Goal: Go to known website: Go to known website

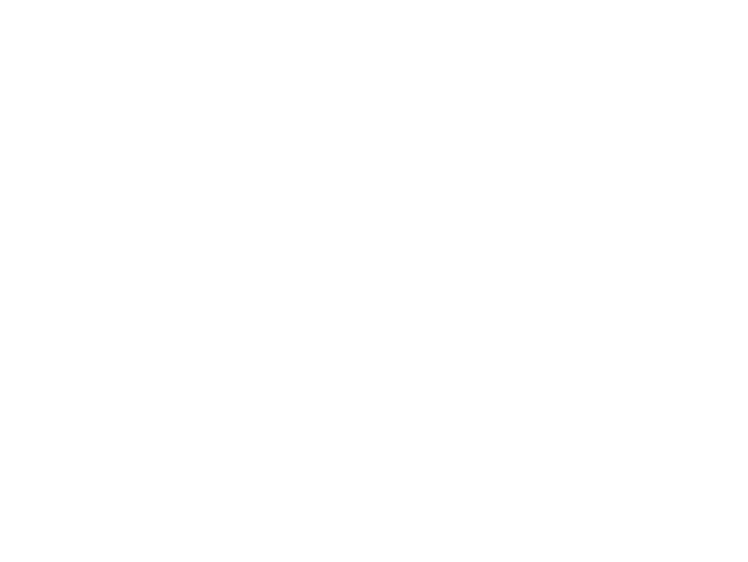
click at [0, 0] on input "text" at bounding box center [0, 0] width 0 height 0
type input "[PERSON_NAME][EMAIL_ADDRESS][DOMAIN_NAME]"
click at [0, 0] on input "Sign In" at bounding box center [0, 0] width 0 height 0
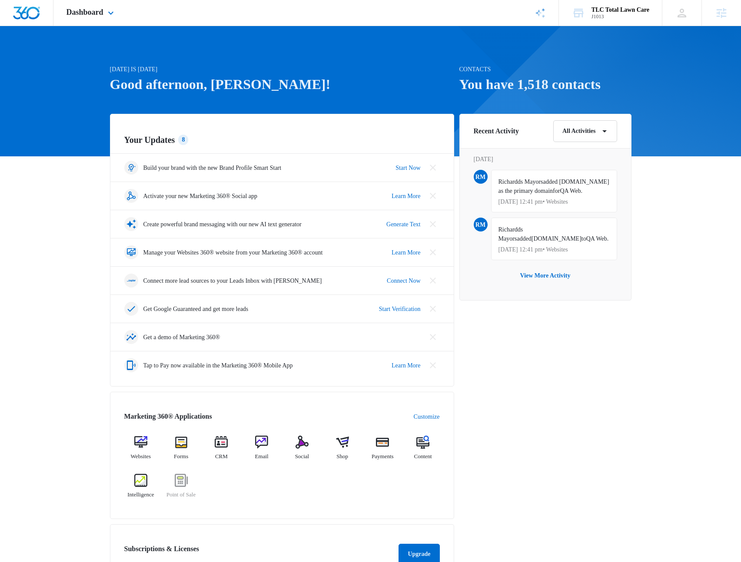
click at [94, 19] on div "Dashboard Apps Reputation Websites Forms CRM Email Social Shop Payments POS Con…" at bounding box center [91, 13] width 76 height 26
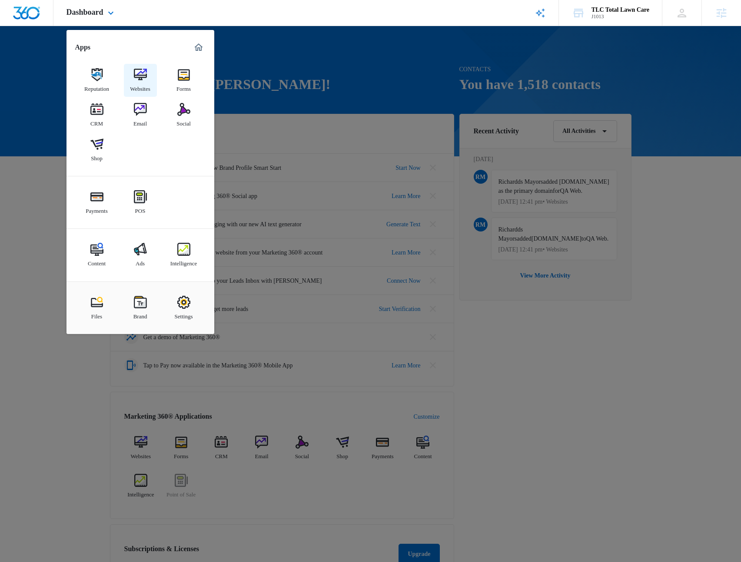
click at [131, 82] on div "Websites" at bounding box center [140, 86] width 20 height 11
